Goal: Task Accomplishment & Management: Manage account settings

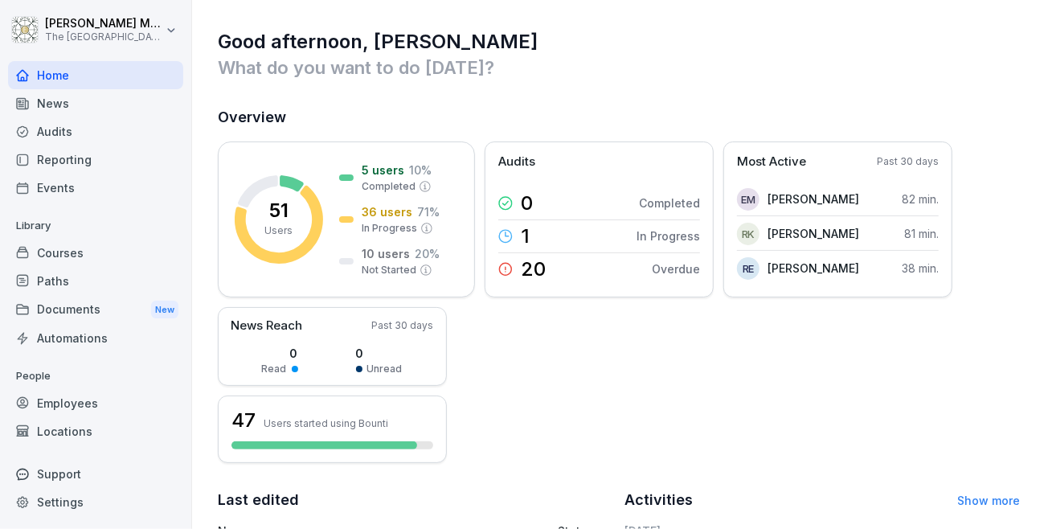
click at [68, 301] on div "Documents New" at bounding box center [95, 310] width 175 height 30
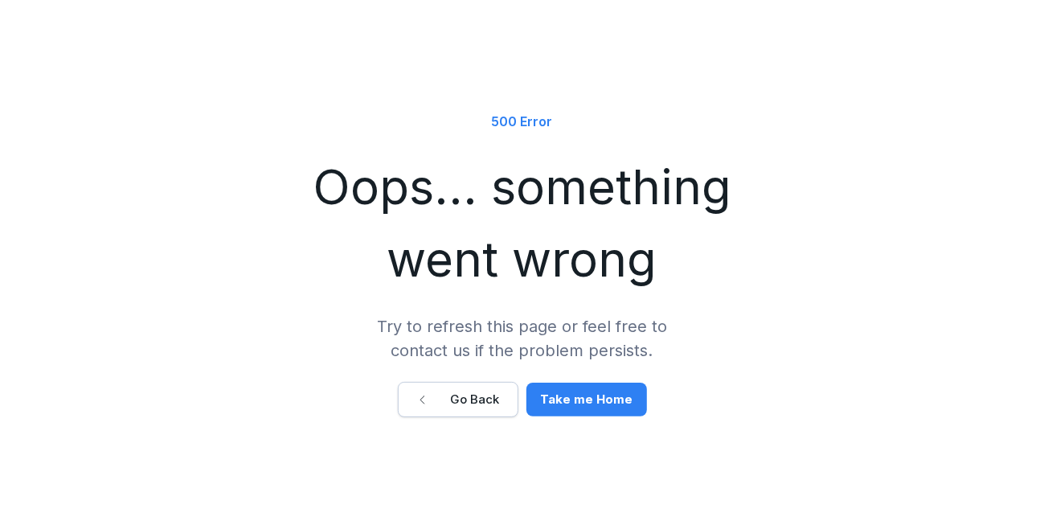
click at [486, 396] on div "Go Back" at bounding box center [458, 400] width 84 height 18
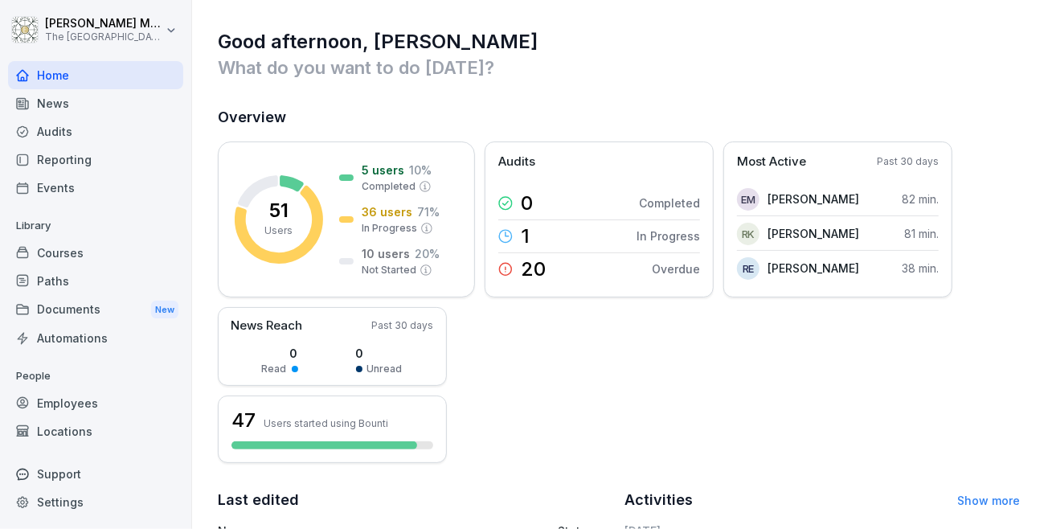
scroll to position [160, 0]
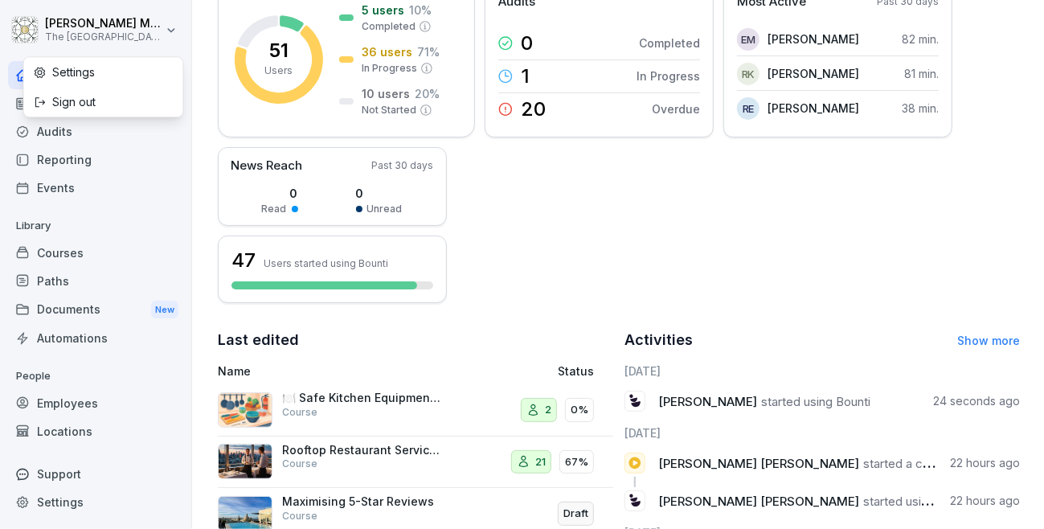
click at [173, 23] on html "[PERSON_NAME] The Embassy [GEOGRAPHIC_DATA] Home News Audits Reporting Events L…" at bounding box center [522, 264] width 1044 height 529
click at [71, 100] on div "Sign out" at bounding box center [103, 102] width 159 height 30
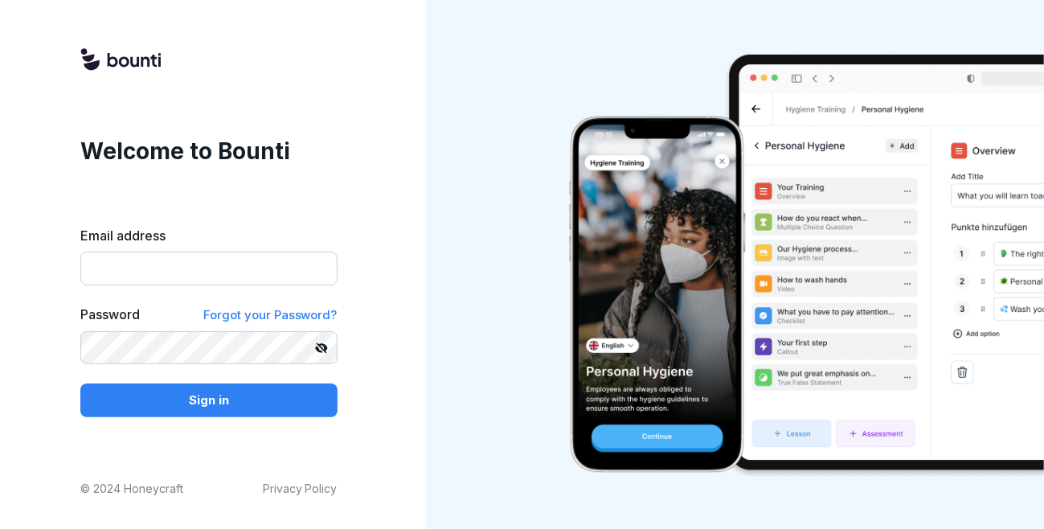
type input "**********"
